Goal: Information Seeking & Learning: Learn about a topic

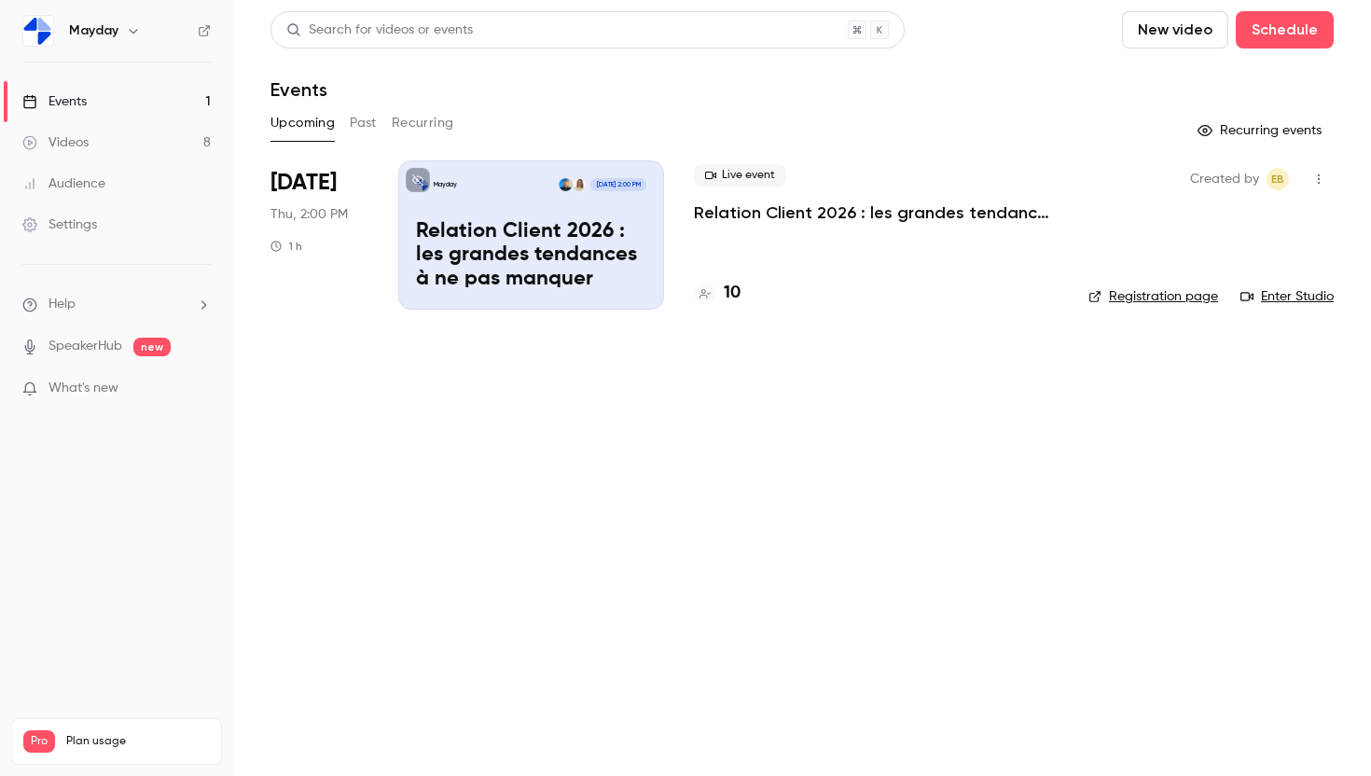
click at [362, 119] on button "Past" at bounding box center [363, 123] width 27 height 30
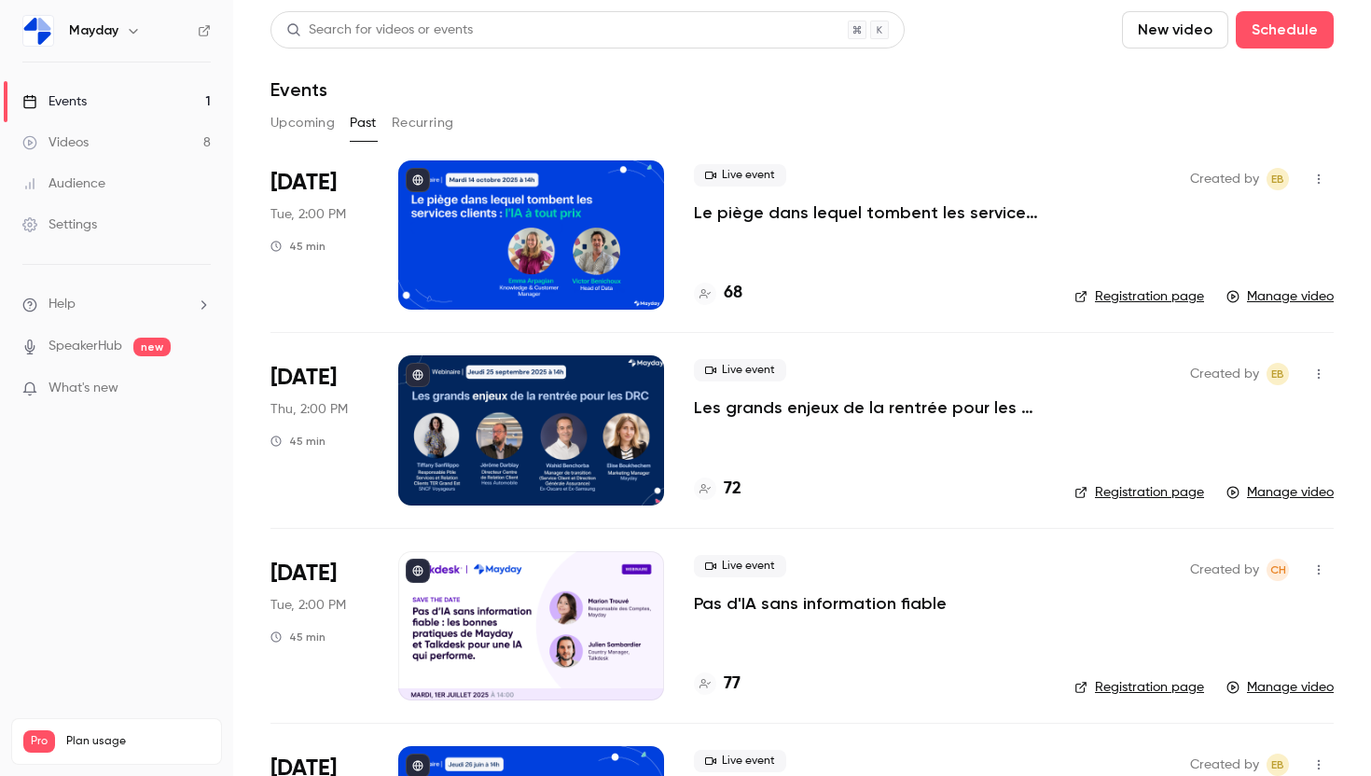
click at [727, 215] on p "Le piège dans lequel tombent les services clients : l’IA à tout prix" at bounding box center [869, 213] width 351 height 22
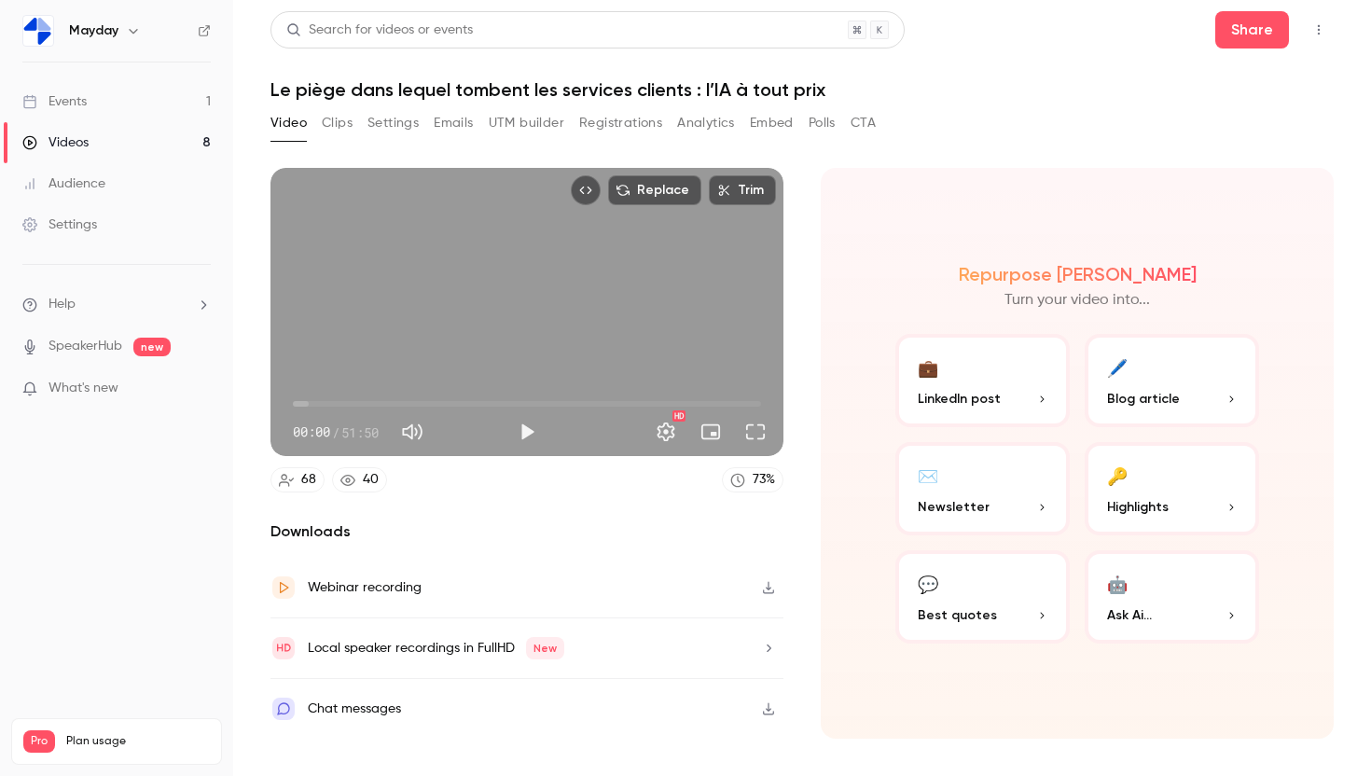
click at [661, 714] on div "Chat messages" at bounding box center [527, 709] width 513 height 60
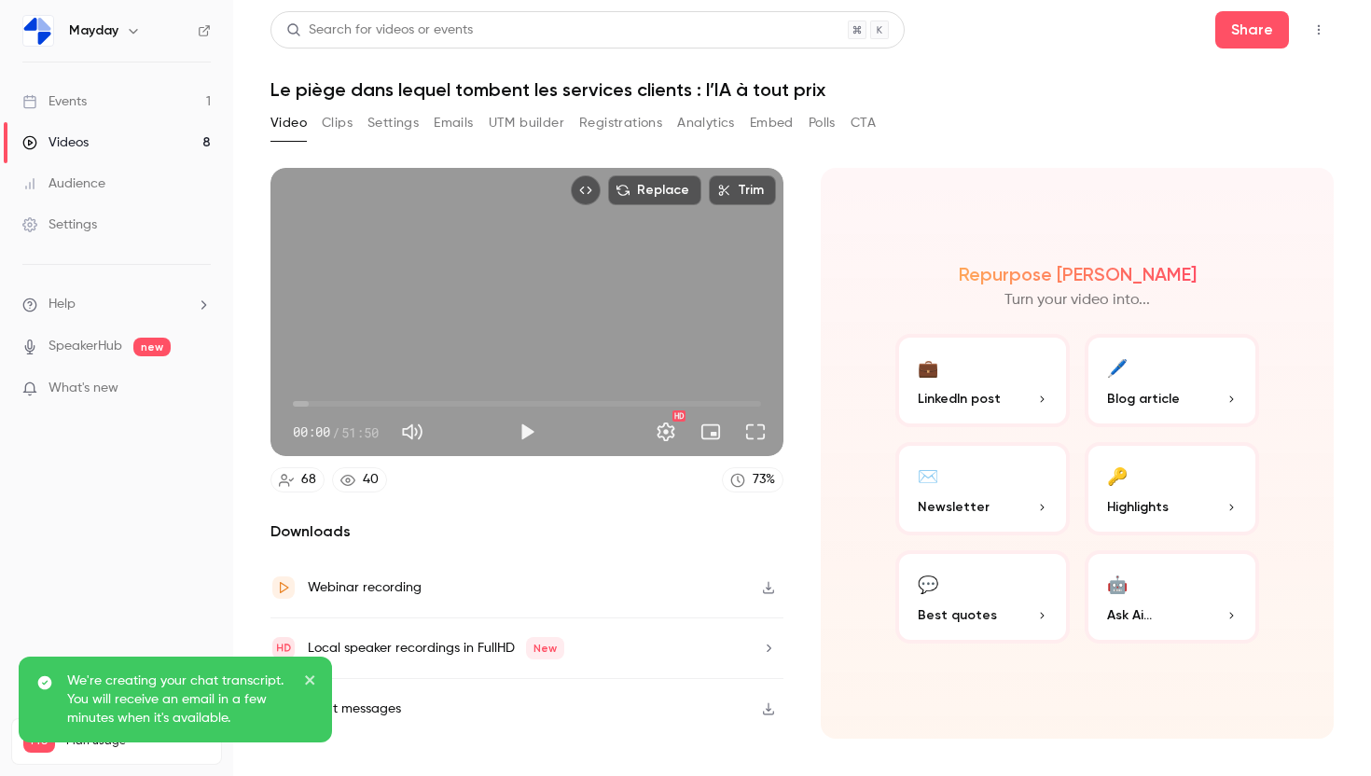
click at [320, 682] on div "We're creating your chat transcript. You will receive an email in a few minutes…" at bounding box center [175, 700] width 313 height 86
